Goal: Transaction & Acquisition: Download file/media

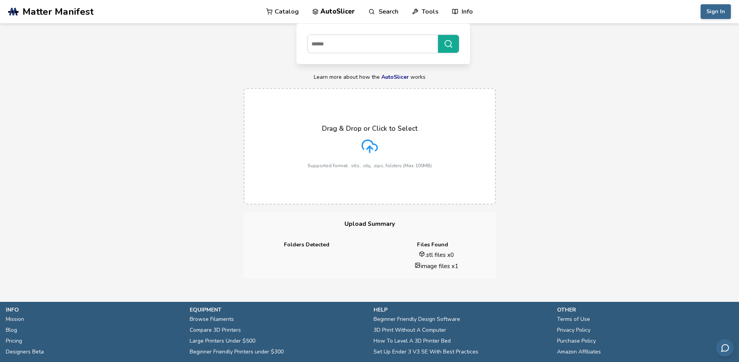
click at [391, 114] on label "Drag & Drop or Click to Select Supported format: .stls, .obj, .zips, folders (M…" at bounding box center [370, 146] width 252 height 116
click at [0, 0] on input "Drag & Drop or Click to Select Supported format: .stls, .obj, .zips, folders (M…" at bounding box center [0, 0] width 0 height 0
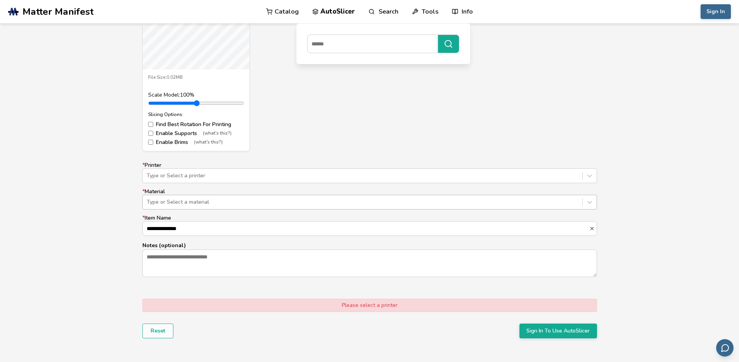
scroll to position [372, 0]
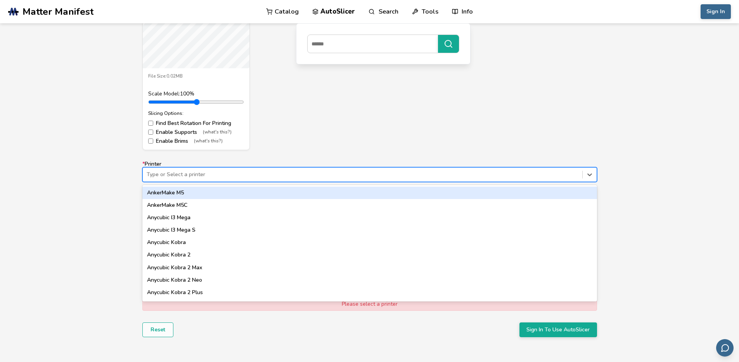
click at [256, 171] on div at bounding box center [363, 175] width 432 height 8
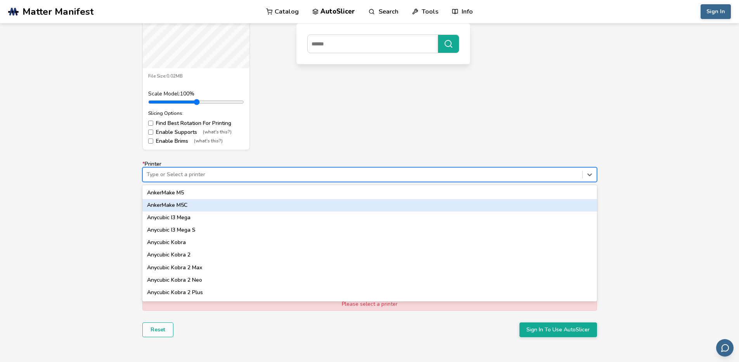
click at [207, 202] on div "AnkerMake M5C" at bounding box center [369, 205] width 455 height 12
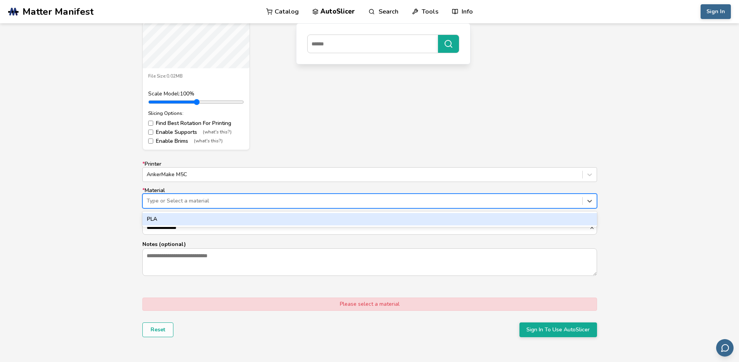
click at [203, 203] on div at bounding box center [363, 201] width 432 height 8
click at [193, 216] on div "PLA" at bounding box center [369, 219] width 455 height 12
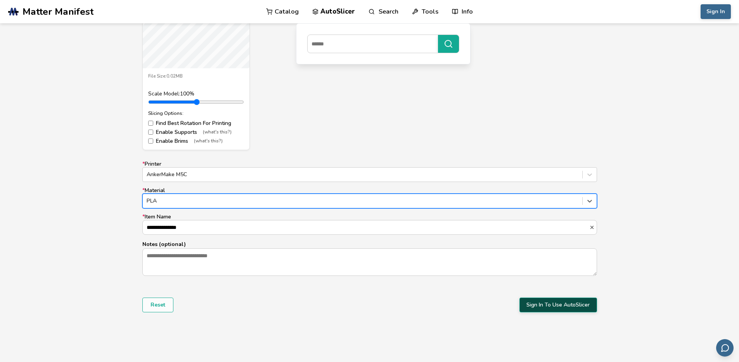
click at [567, 305] on button "Sign In To Use AutoSlicer" at bounding box center [559, 305] width 78 height 15
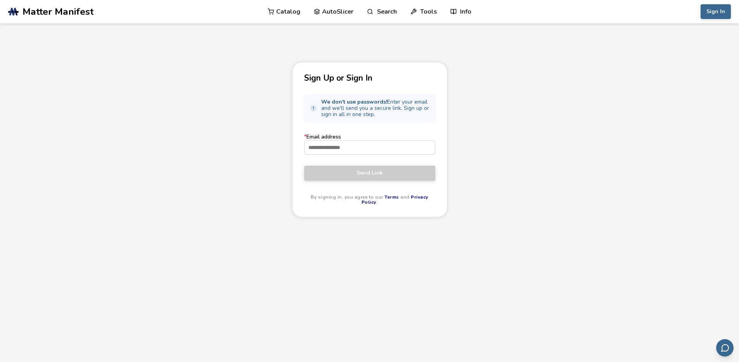
click at [559, 66] on div "Sign Up or Sign In We don't use passwords! Enter your email and we'll send you …" at bounding box center [369, 232] width 739 height 340
click at [371, 242] on div "Sign Up or Sign In We don't use passwords! Enter your email and we'll send you …" at bounding box center [369, 232] width 739 height 340
click at [333, 144] on input "* Email address" at bounding box center [370, 147] width 130 height 14
click at [532, 180] on div "Sign Up or Sign In We don't use passwords! Enter your email and we'll send you …" at bounding box center [369, 232] width 739 height 340
click at [378, 152] on input "* Email address" at bounding box center [370, 147] width 130 height 14
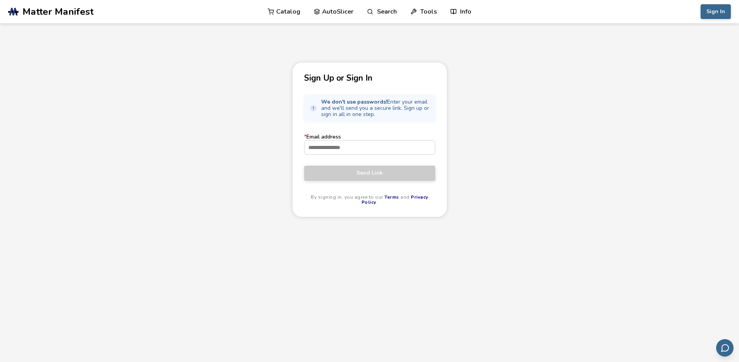
paste input "**********"
type input "**********"
click at [371, 172] on span "Send Link" at bounding box center [370, 173] width 120 height 6
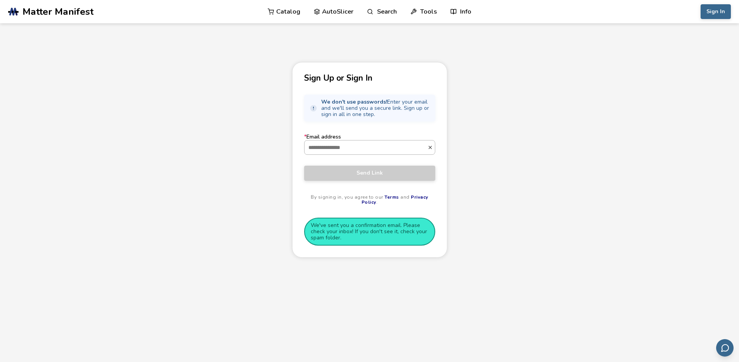
click at [371, 146] on input "* Email address" at bounding box center [366, 147] width 123 height 14
paste input "**********"
type input "**********"
click at [360, 171] on span "Send Link" at bounding box center [370, 173] width 120 height 6
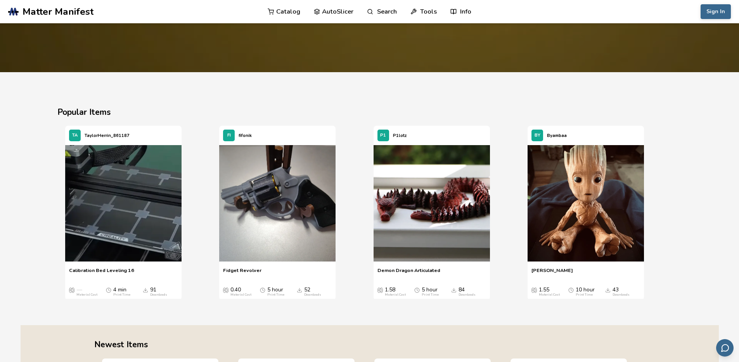
scroll to position [1117, 0]
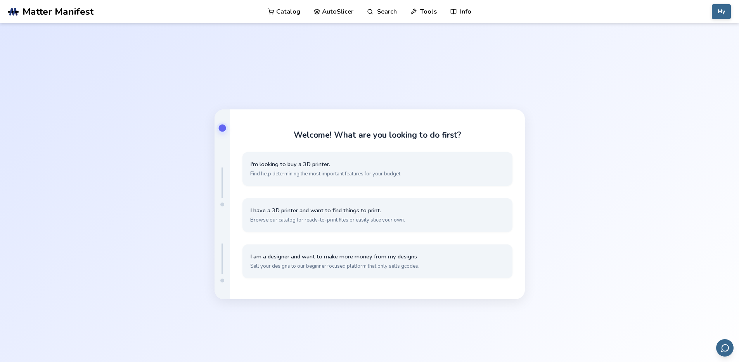
click at [345, 10] on link "AutoSlicer" at bounding box center [334, 11] width 40 height 23
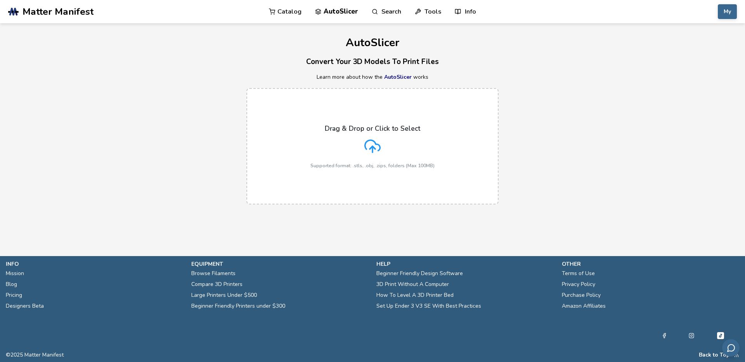
click at [375, 162] on div "Drag & Drop or Click to Select Supported format: .stls, .obj, .zips, folders (M…" at bounding box center [372, 147] width 124 height 44
click at [0, 0] on input "Drag & Drop or Click to Select Supported format: .stls, .obj, .zips, folders (M…" at bounding box center [0, 0] width 0 height 0
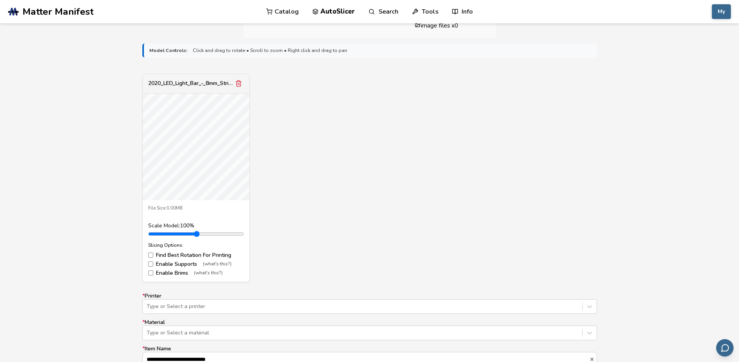
scroll to position [372, 0]
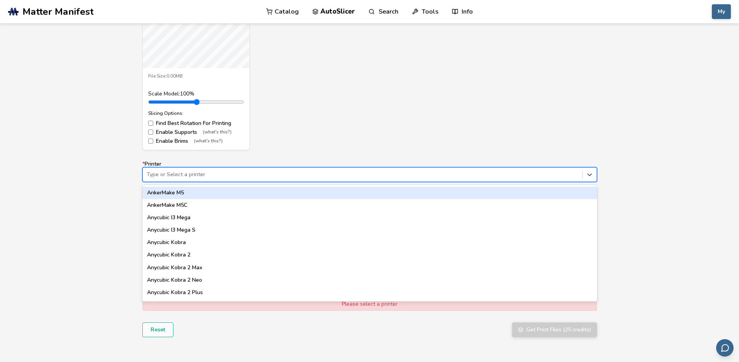
click at [247, 178] on div at bounding box center [363, 175] width 432 height 8
click at [210, 173] on div at bounding box center [363, 175] width 432 height 8
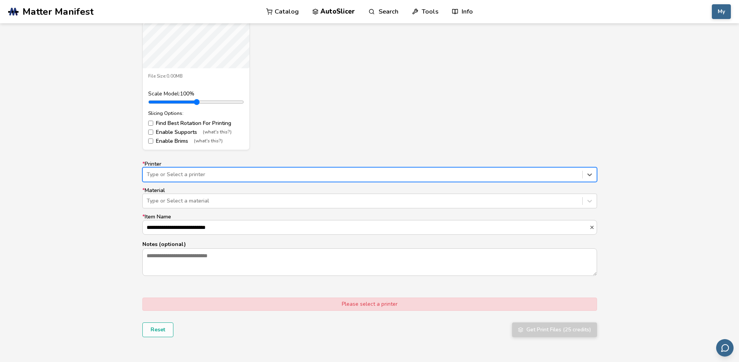
click at [210, 173] on div at bounding box center [363, 175] width 432 height 8
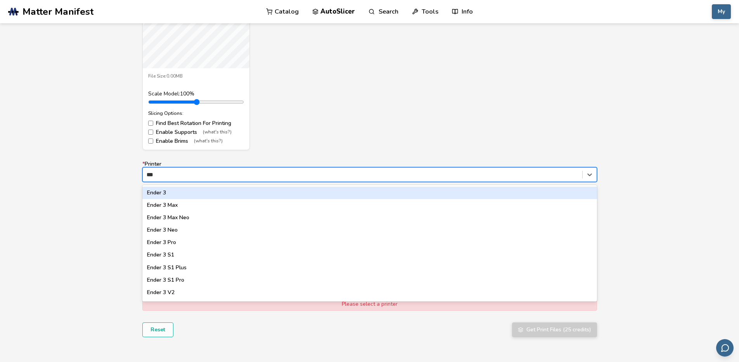
type input "****"
click at [199, 192] on div "Ender 3" at bounding box center [369, 193] width 455 height 12
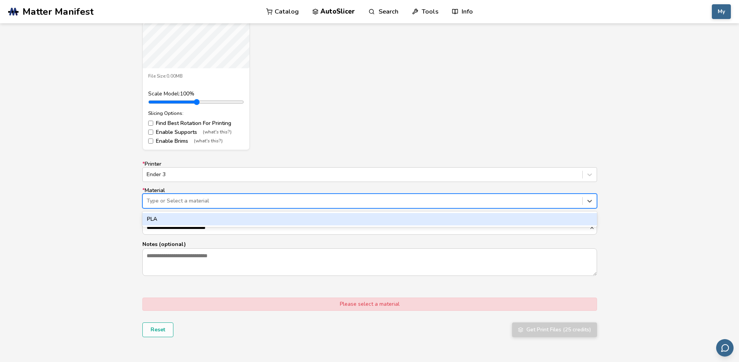
click at [192, 206] on div "Type or Select a material" at bounding box center [363, 201] width 440 height 11
click at [193, 219] on div "PLA" at bounding box center [369, 219] width 455 height 12
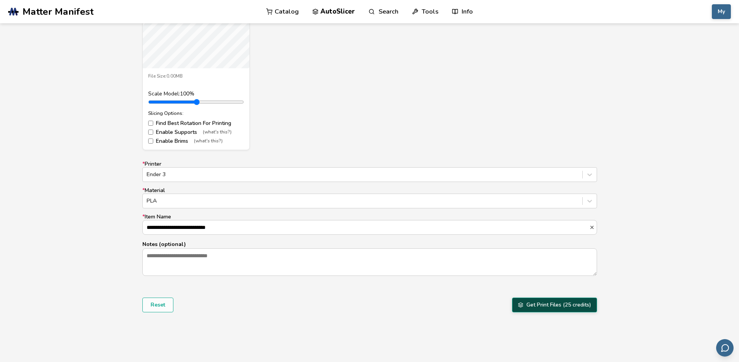
click at [539, 305] on button "Get Print Files (25 credits)" at bounding box center [554, 305] width 85 height 15
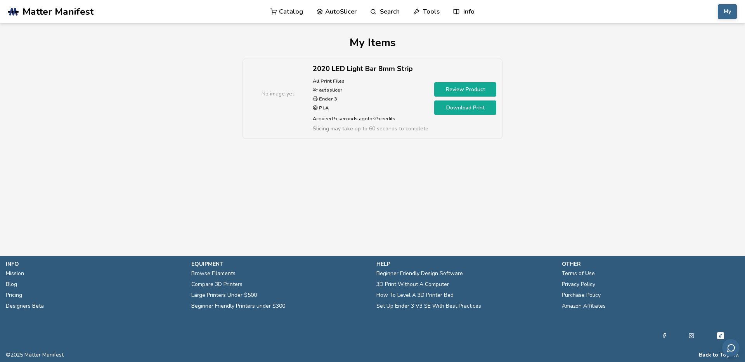
click at [464, 104] on link "Download Print" at bounding box center [465, 107] width 62 height 14
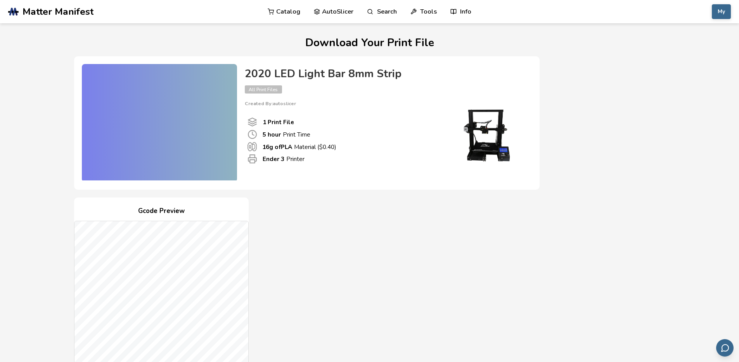
scroll to position [140, 0]
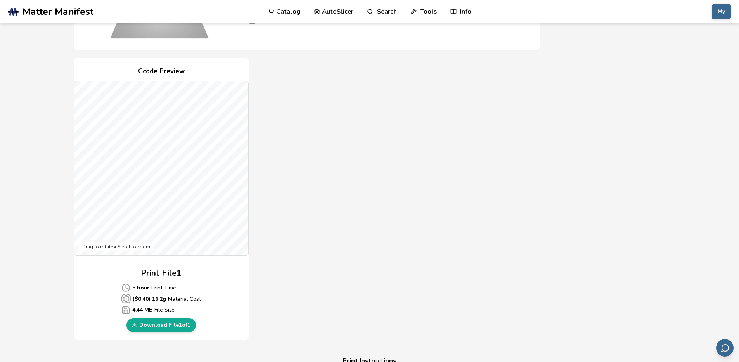
drag, startPoint x: 22, startPoint y: 144, endPoint x: 31, endPoint y: 164, distance: 22.1
click at [31, 164] on section "Download Your Print File 2020 LED Light Bar 8mm Strip All Print Files Created B…" at bounding box center [369, 312] width 739 height 856
click at [180, 326] on link "Download File 1 of 1" at bounding box center [160, 325] width 69 height 14
click at [315, 200] on div "Gcode Preview Drag to rotate • Scroll to zoom Print File 1 5 hour Print Time ($…" at bounding box center [307, 199] width 466 height 282
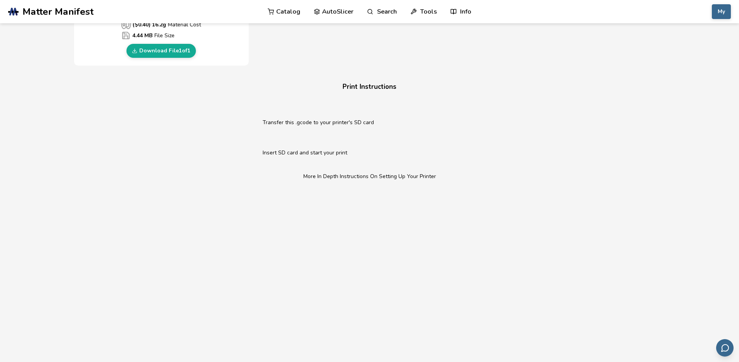
scroll to position [326, 0]
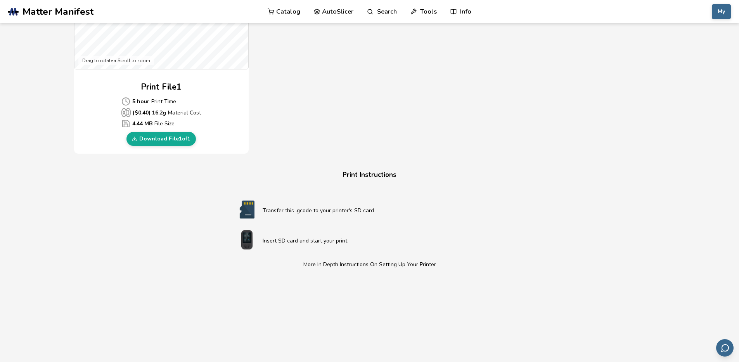
click at [142, 121] on b "4.44 MB" at bounding box center [142, 124] width 20 height 8
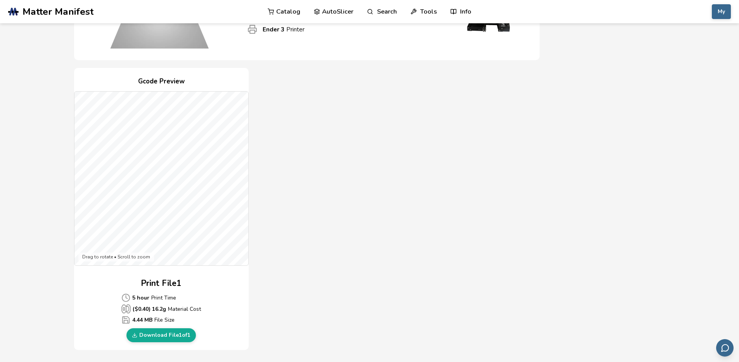
scroll to position [49, 0]
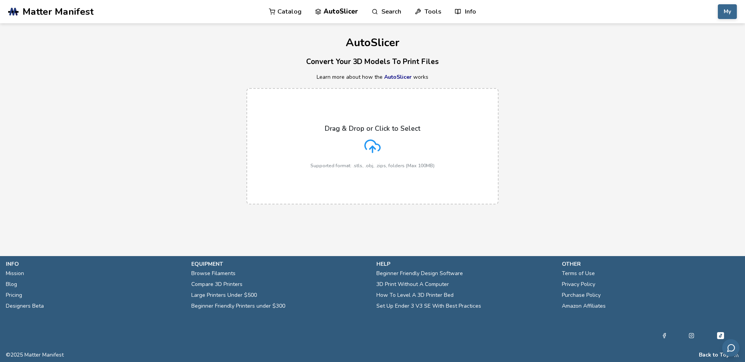
click at [352, 40] on h1 "AutoSlicer" at bounding box center [372, 43] width 745 height 12
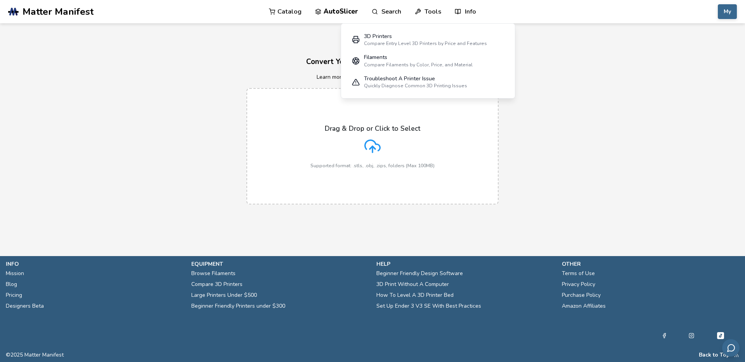
copy h1 "AutoSlicer"
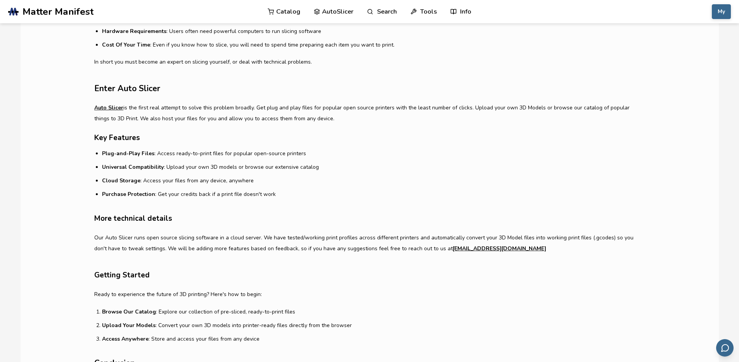
scroll to position [512, 0]
